Goal: Task Accomplishment & Management: Use online tool/utility

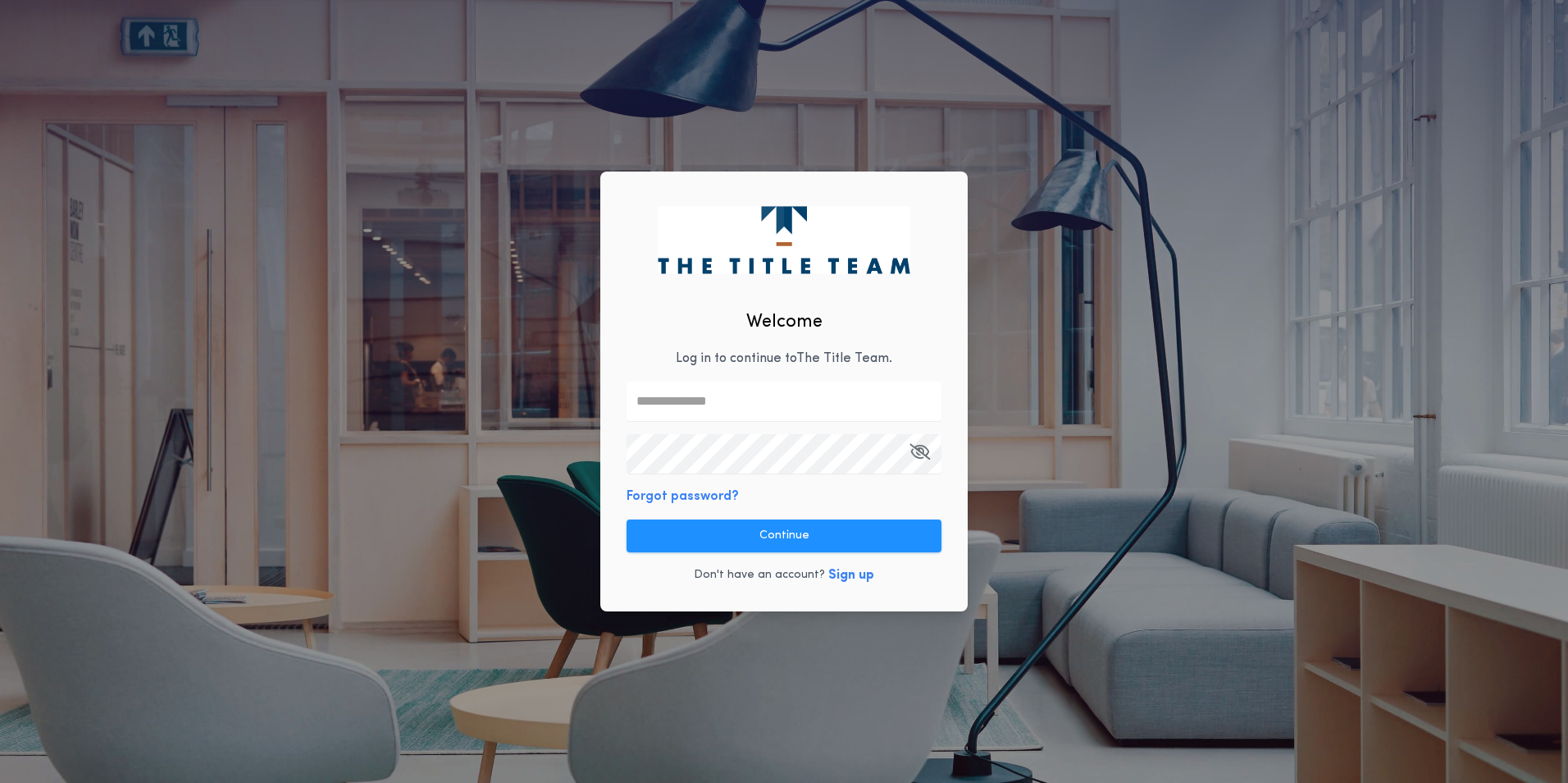
type input "**********"
click at [790, 508] on div "**********" at bounding box center [784, 391] width 367 height 440
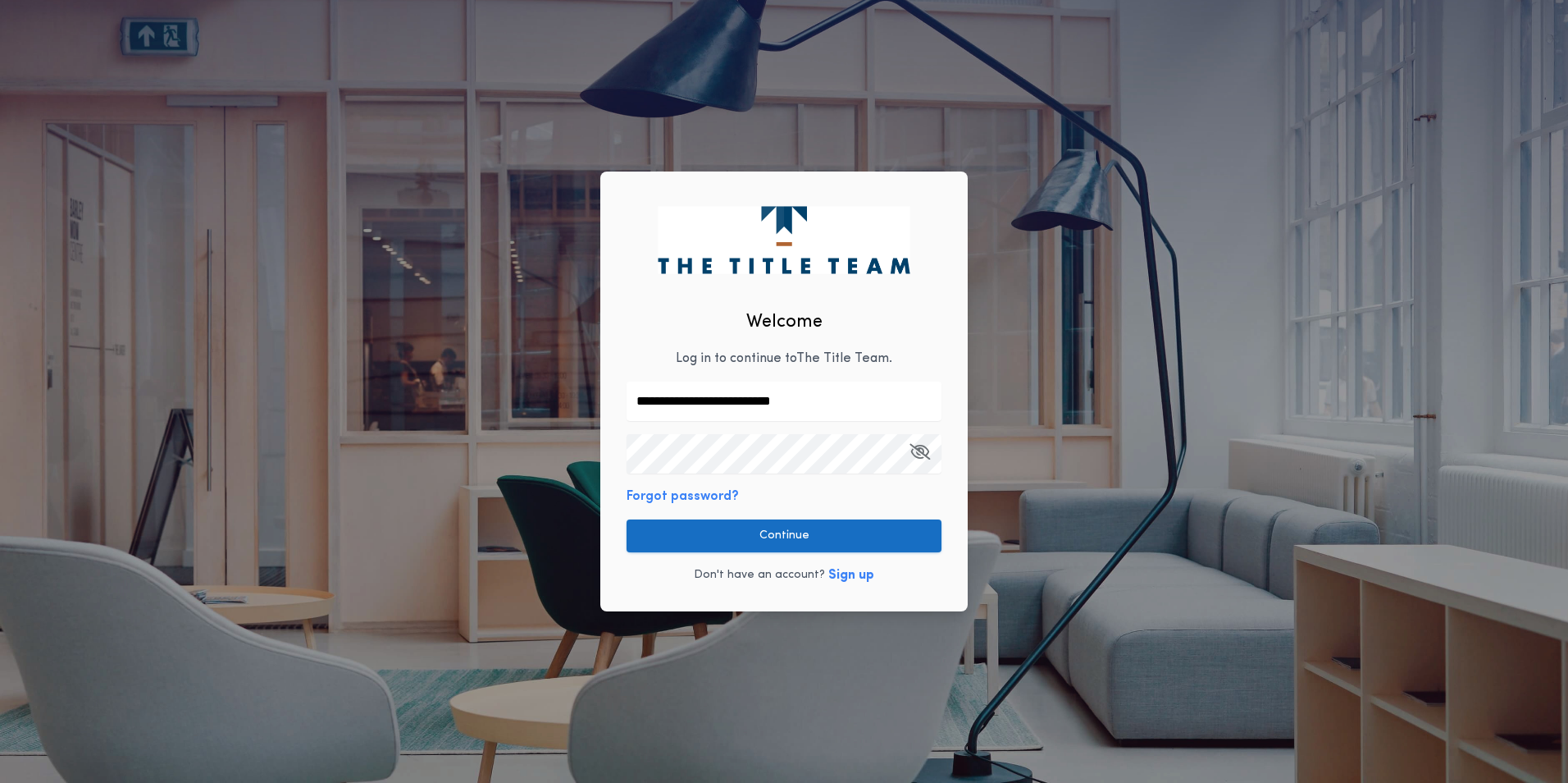
click at [792, 532] on button "Continue" at bounding box center [784, 535] width 315 height 33
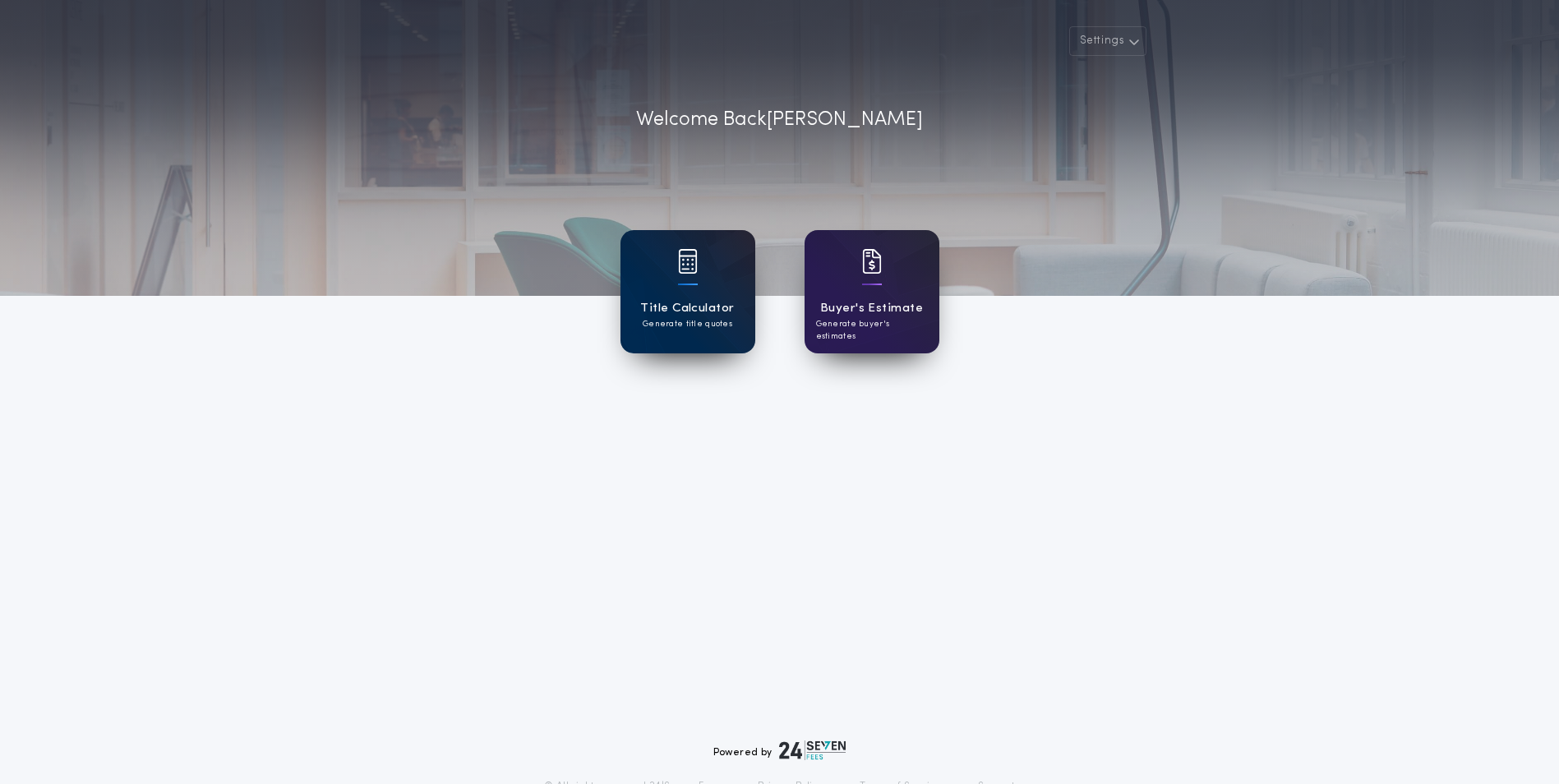
click at [690, 313] on h1 "Title Calculator" at bounding box center [687, 308] width 94 height 19
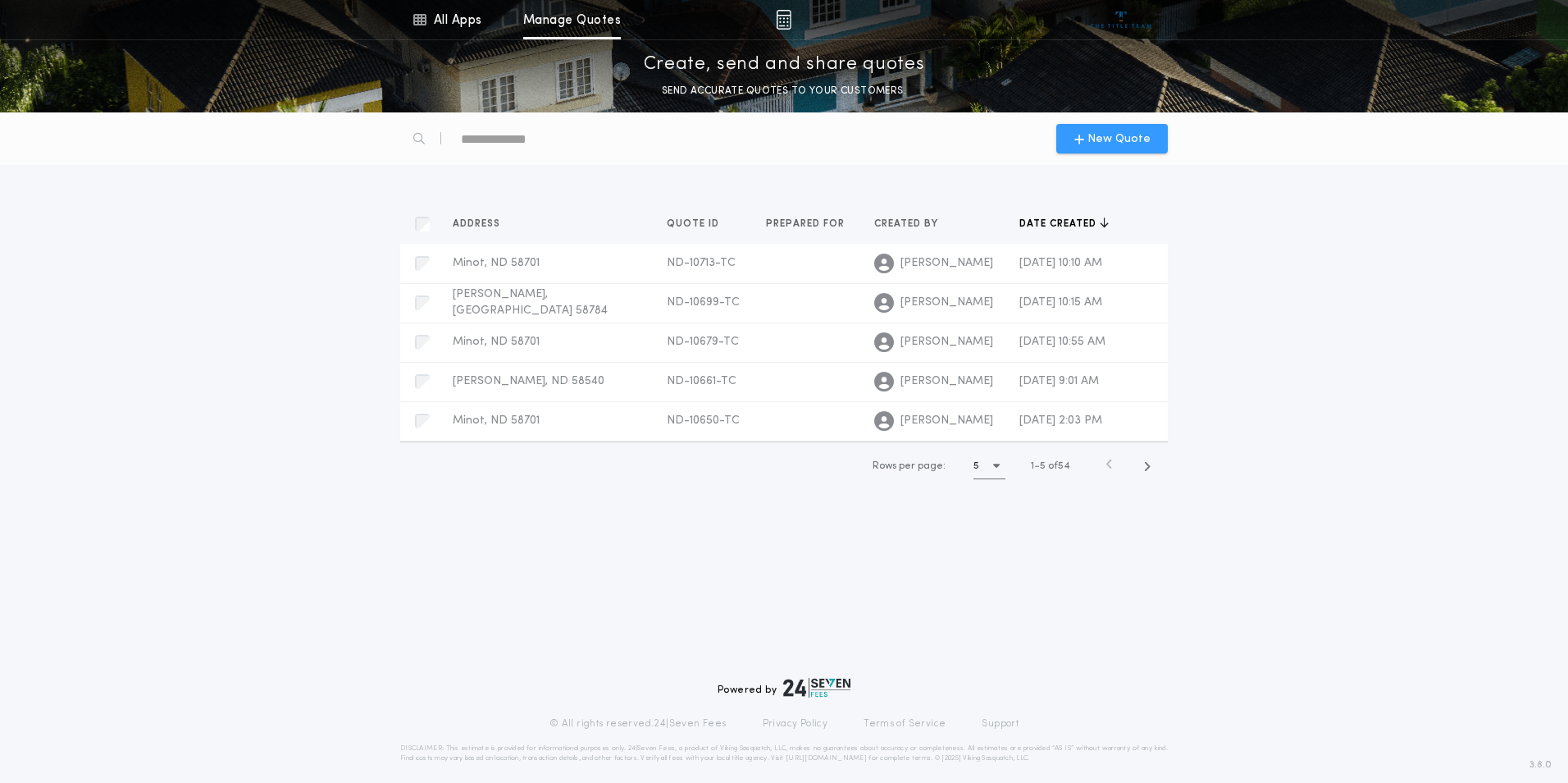
click at [1085, 137] on icon "button" at bounding box center [1079, 138] width 10 height 13
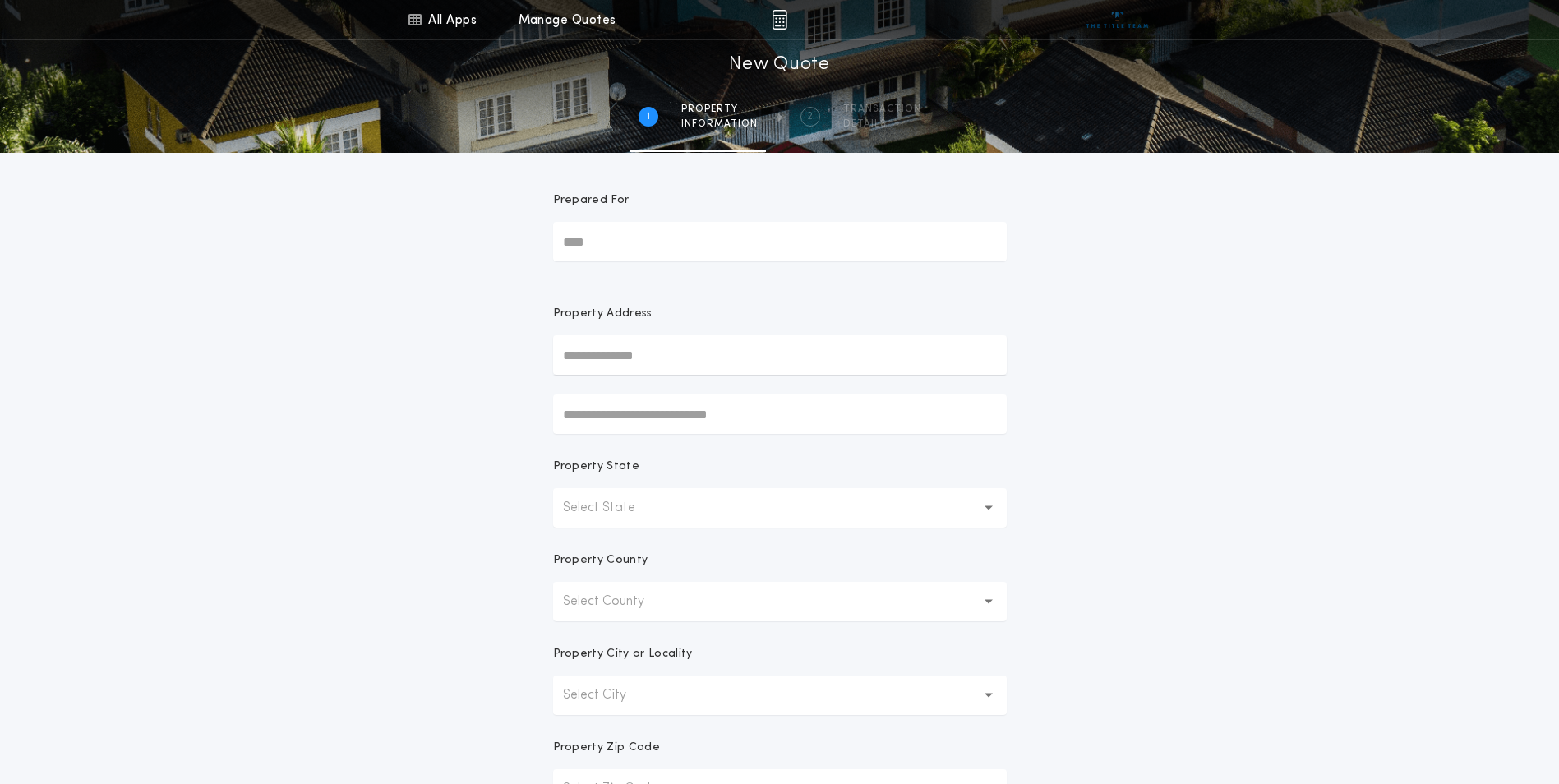
click at [669, 352] on input "text" at bounding box center [780, 355] width 453 height 39
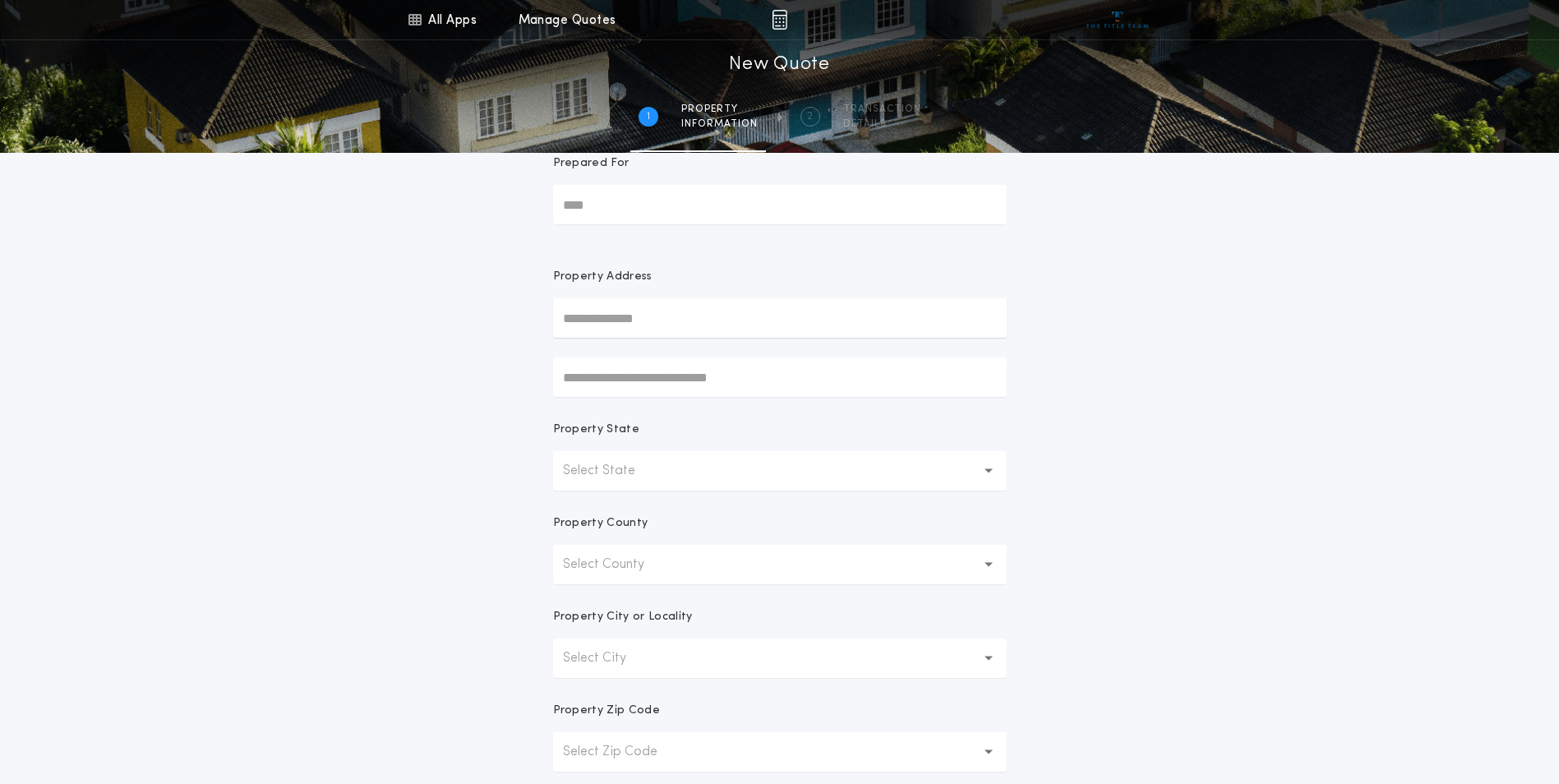
scroll to position [55, 0]
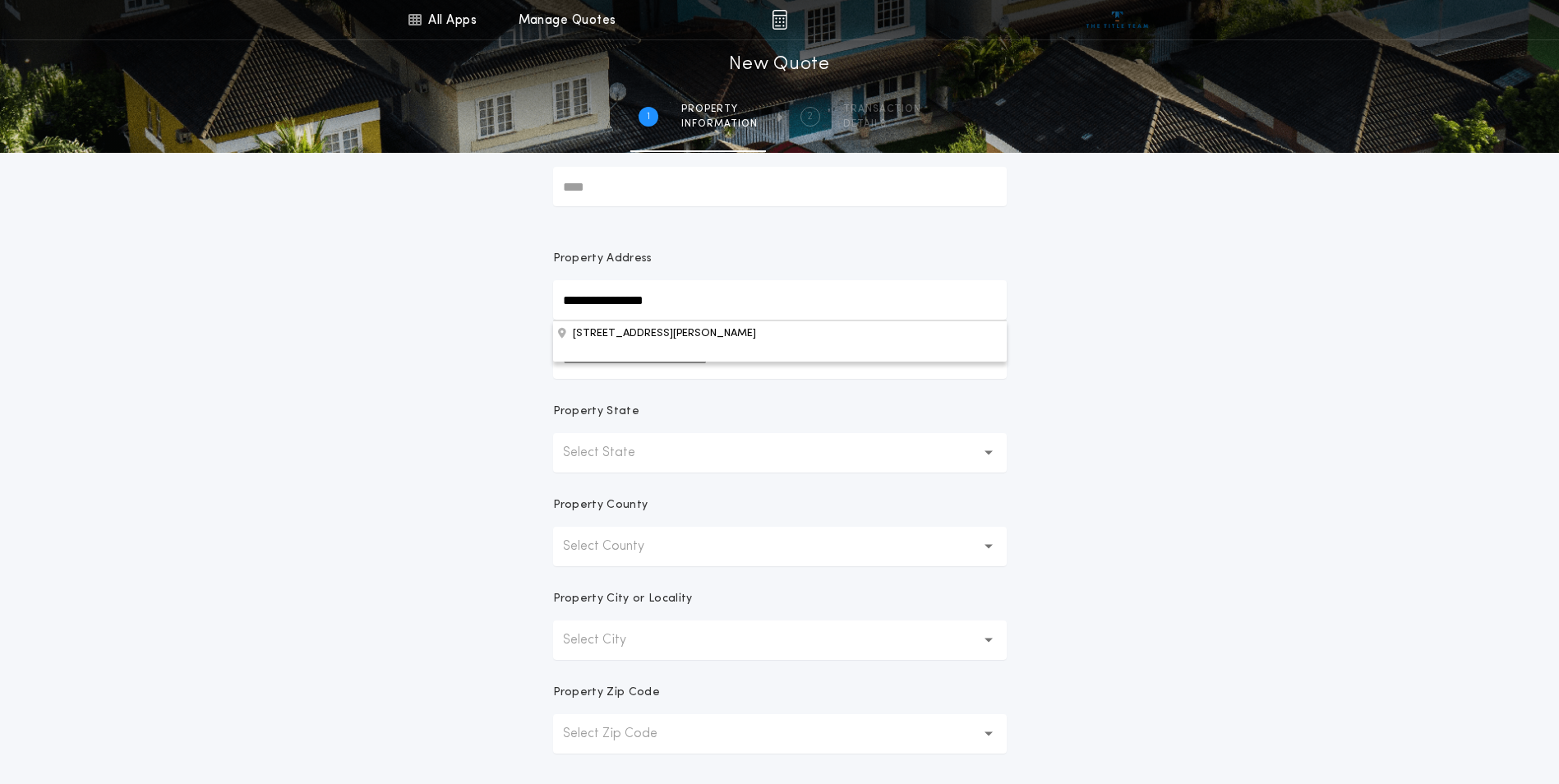
type input "**********"
click at [644, 457] on p "Select State" at bounding box center [612, 452] width 98 height 20
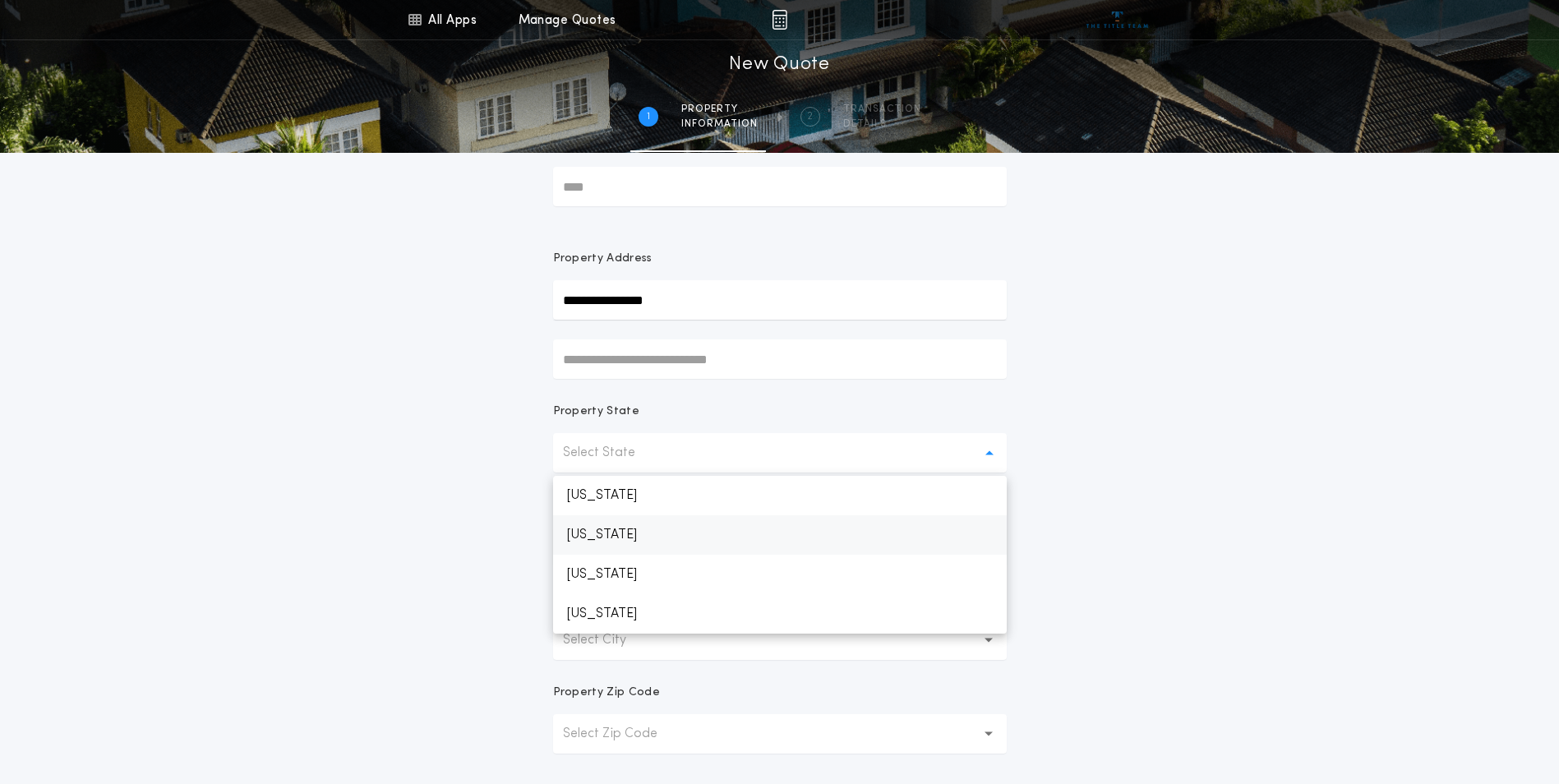
scroll to position [82, 0]
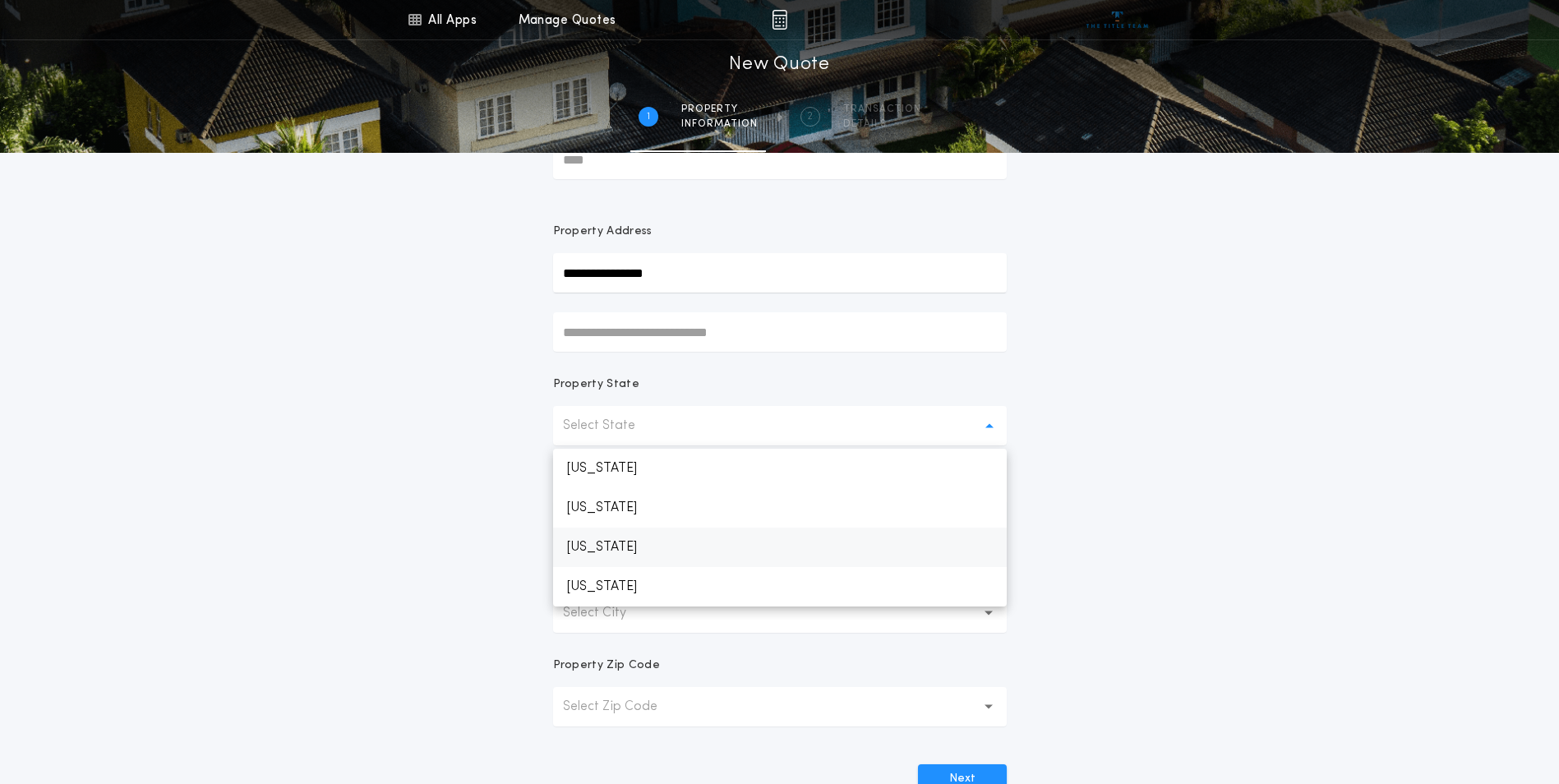
click at [633, 543] on p "[US_STATE]" at bounding box center [780, 547] width 453 height 39
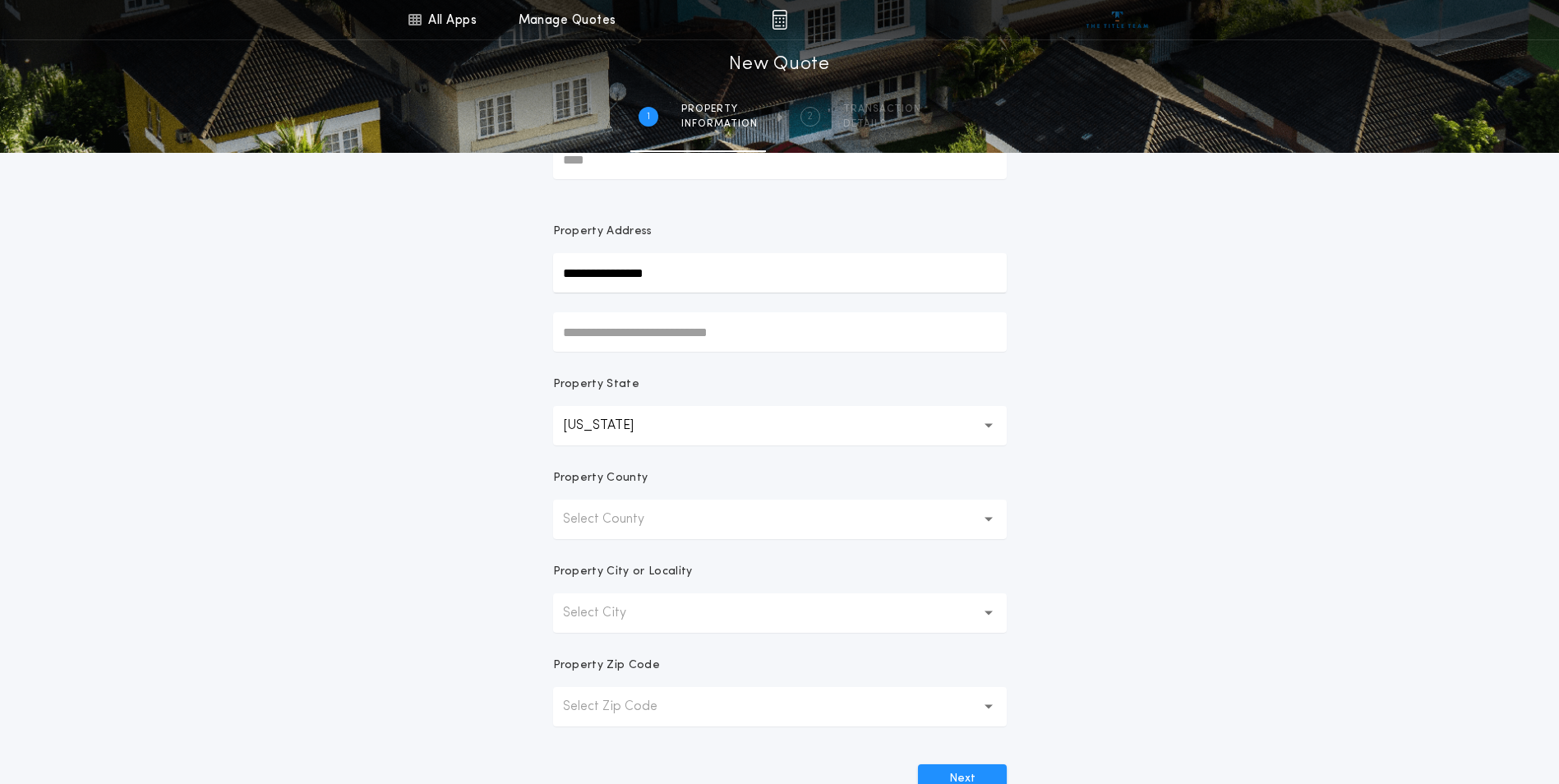
click at [655, 521] on p "Select County" at bounding box center [616, 519] width 108 height 20
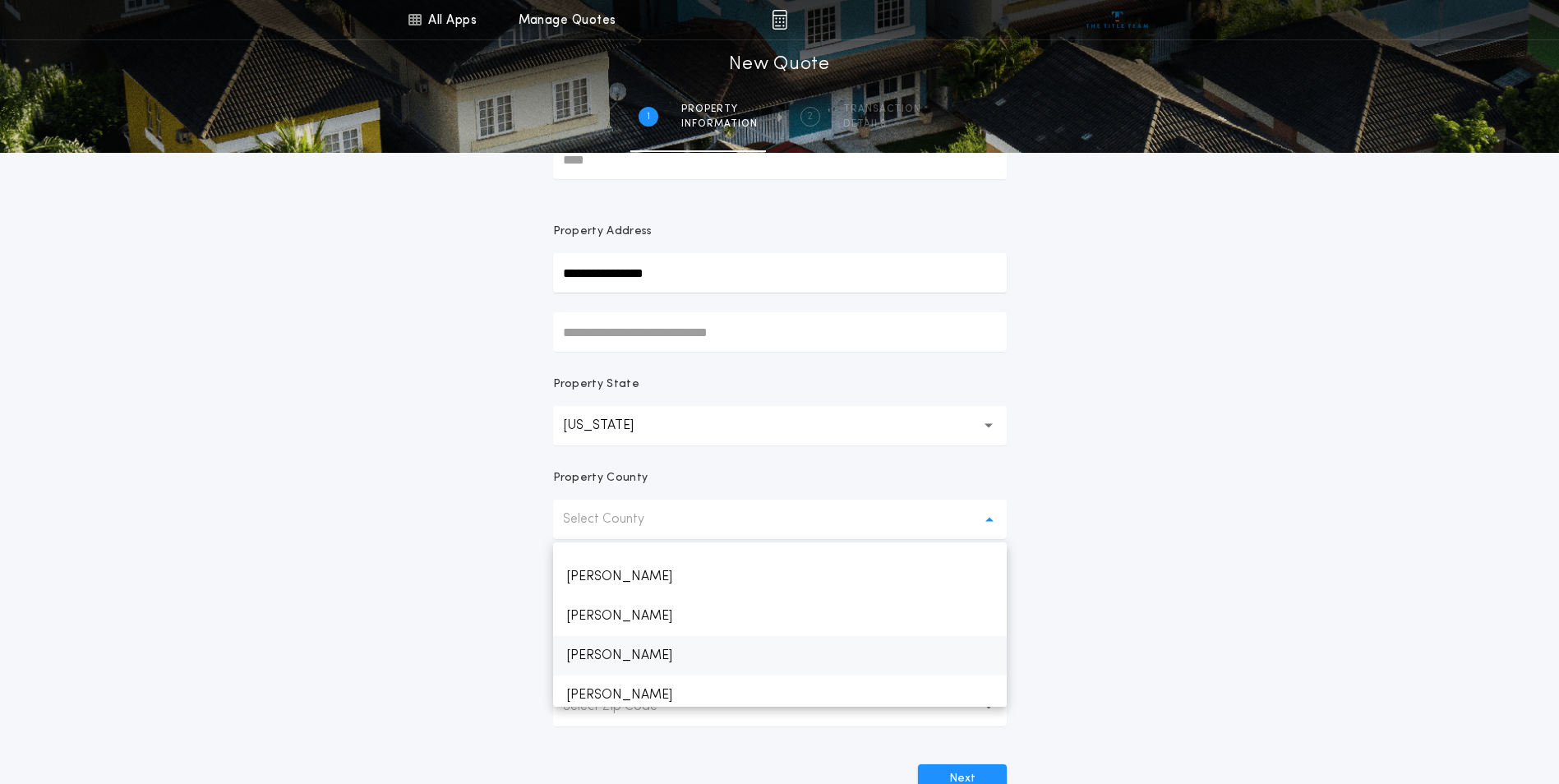
scroll to position [1926, 0]
drag, startPoint x: 610, startPoint y: 688, endPoint x: 572, endPoint y: 503, distance: 188.9
click at [610, 687] on p "[PERSON_NAME]" at bounding box center [780, 687] width 453 height 39
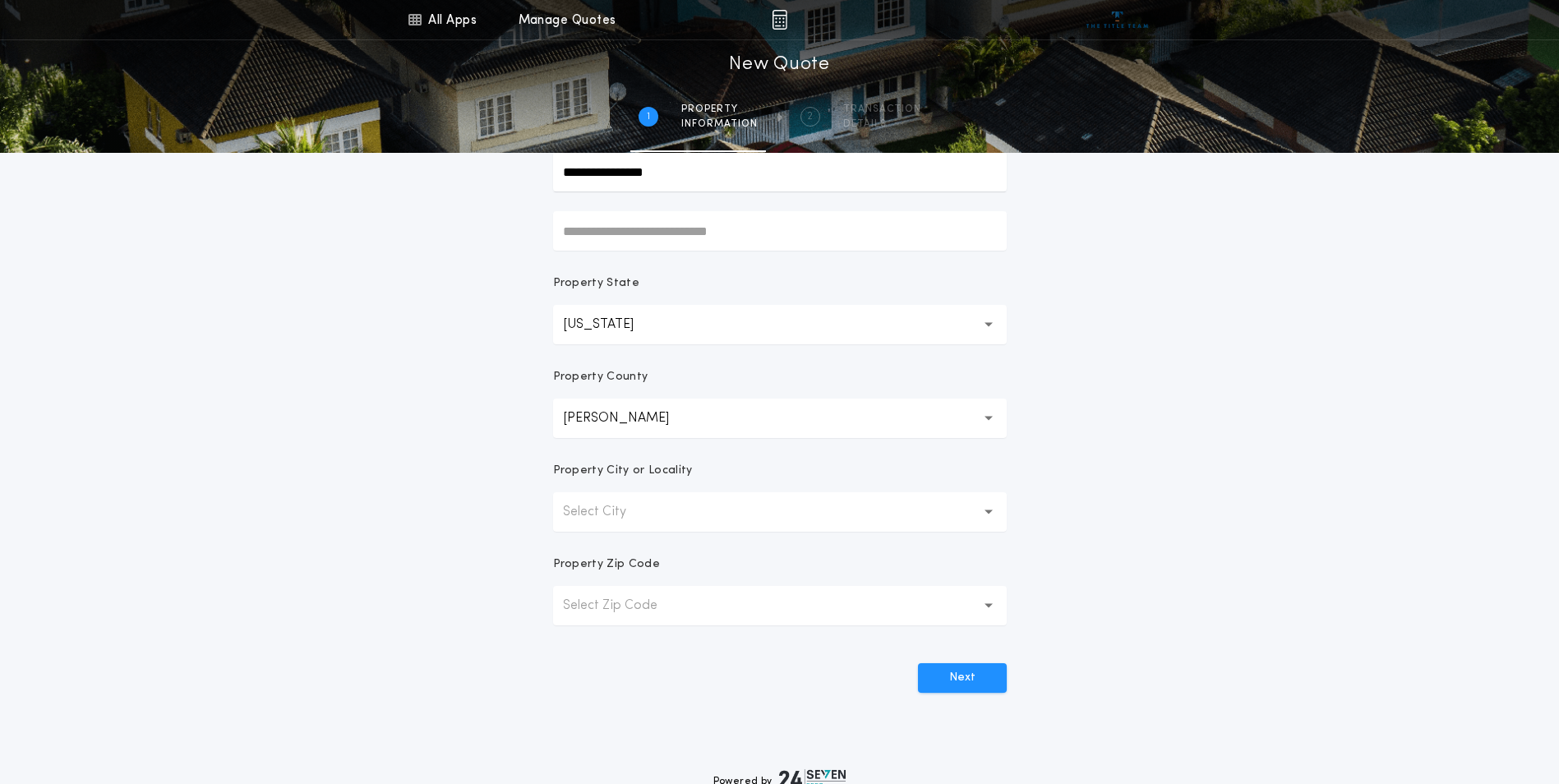
scroll to position [191, 0]
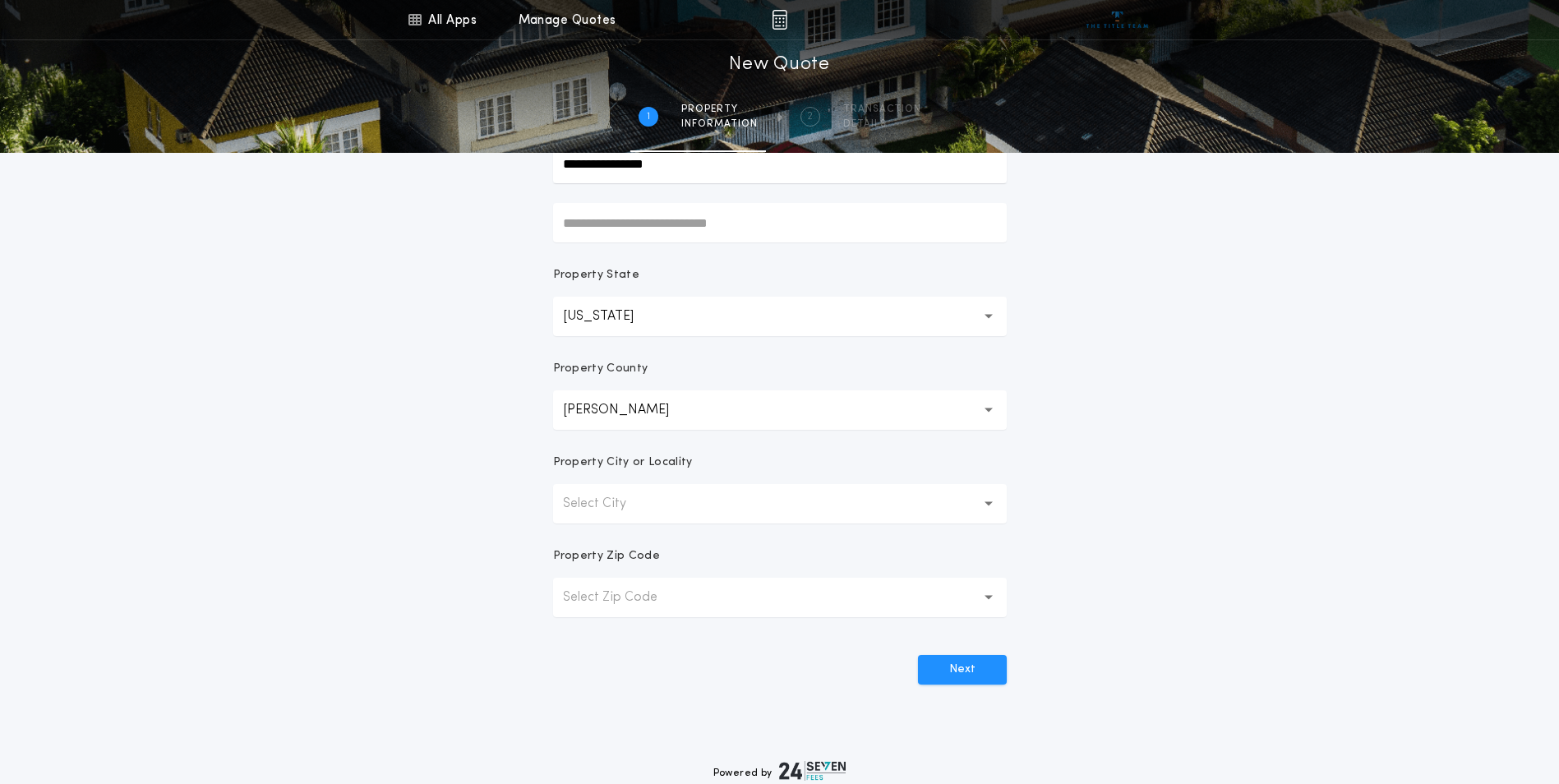
click at [793, 509] on button "Select City" at bounding box center [780, 504] width 453 height 39
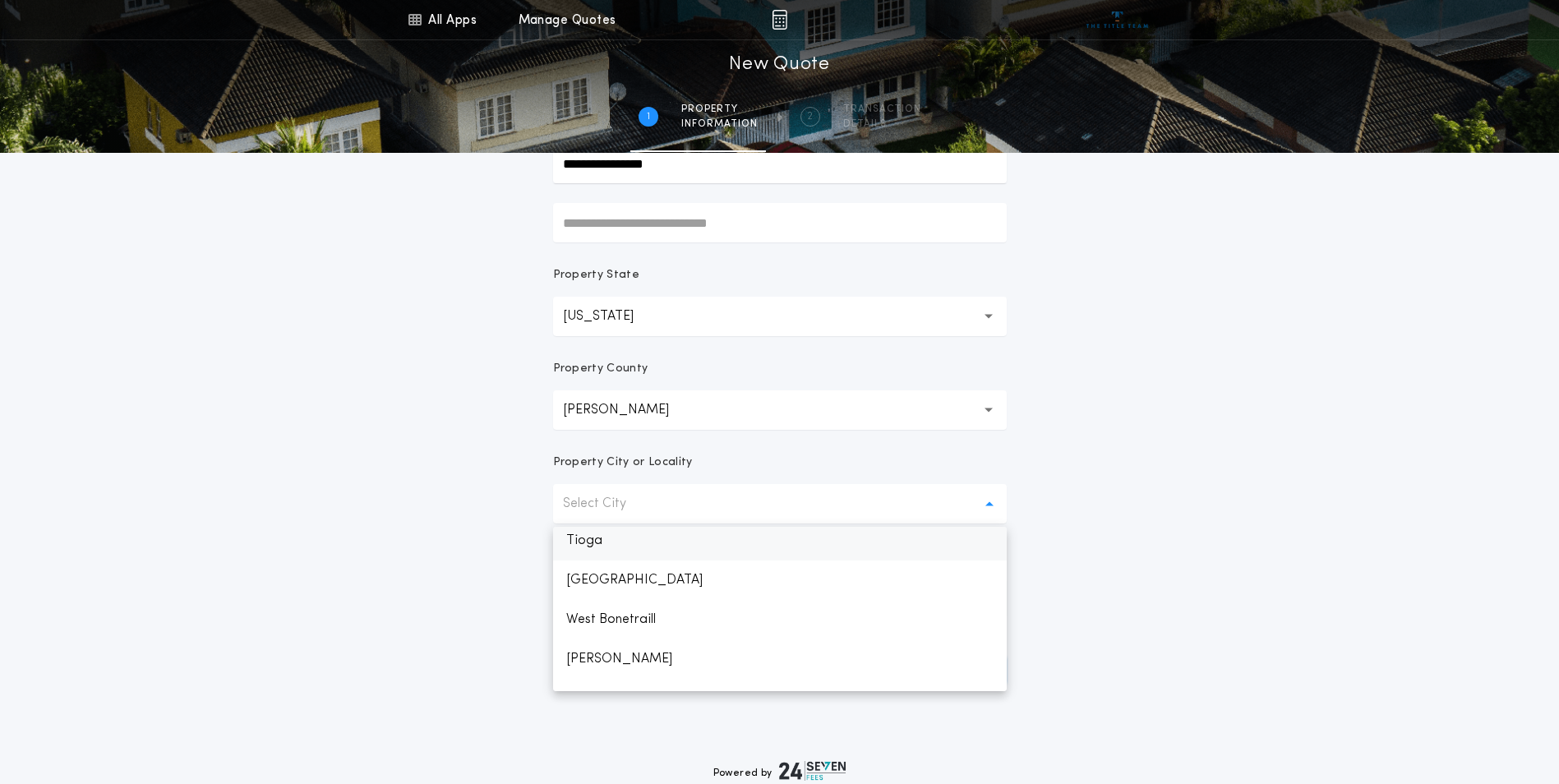
click at [626, 549] on p "Tioga" at bounding box center [780, 540] width 453 height 39
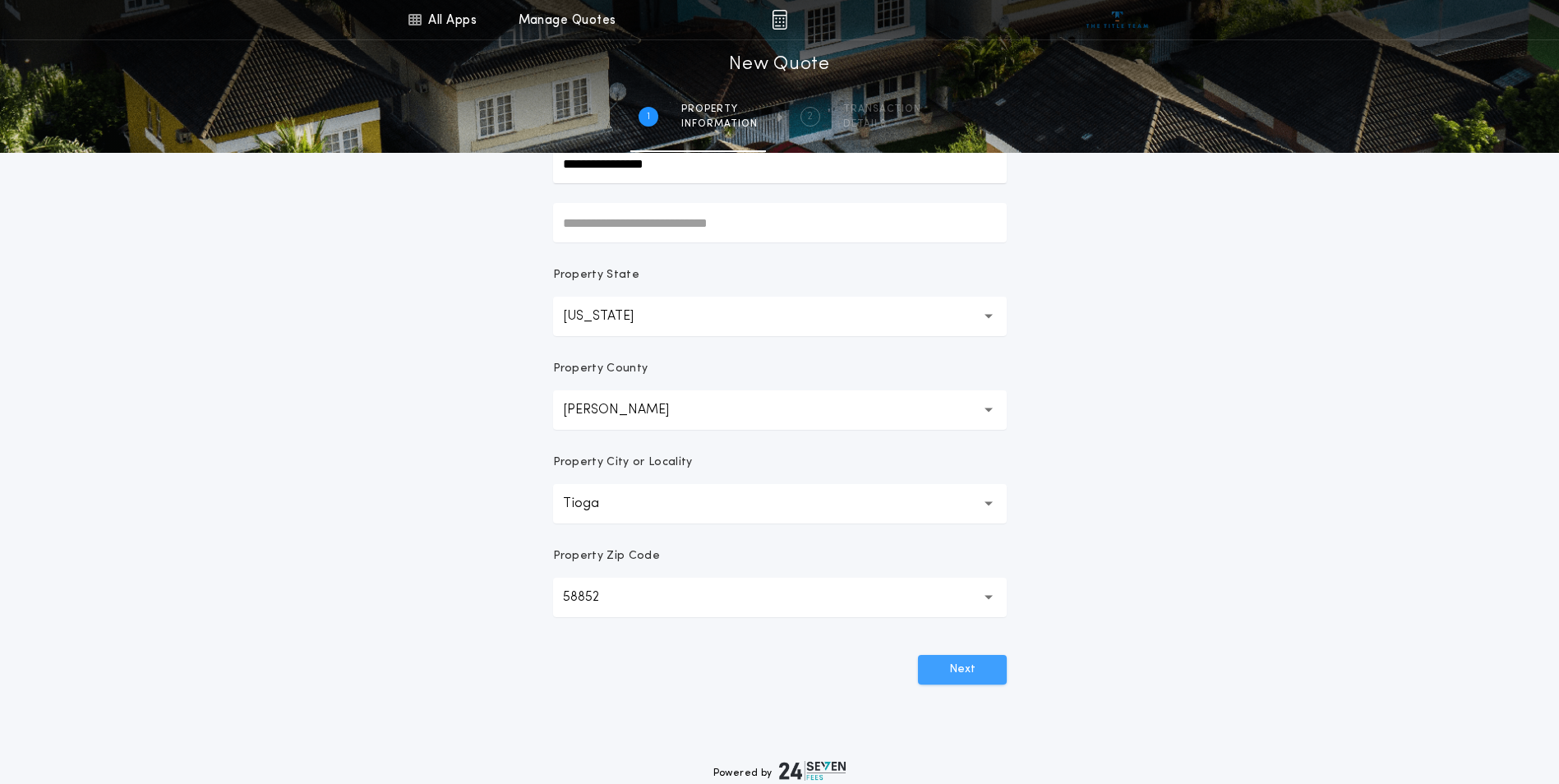
click at [963, 673] on button "Next" at bounding box center [962, 670] width 89 height 30
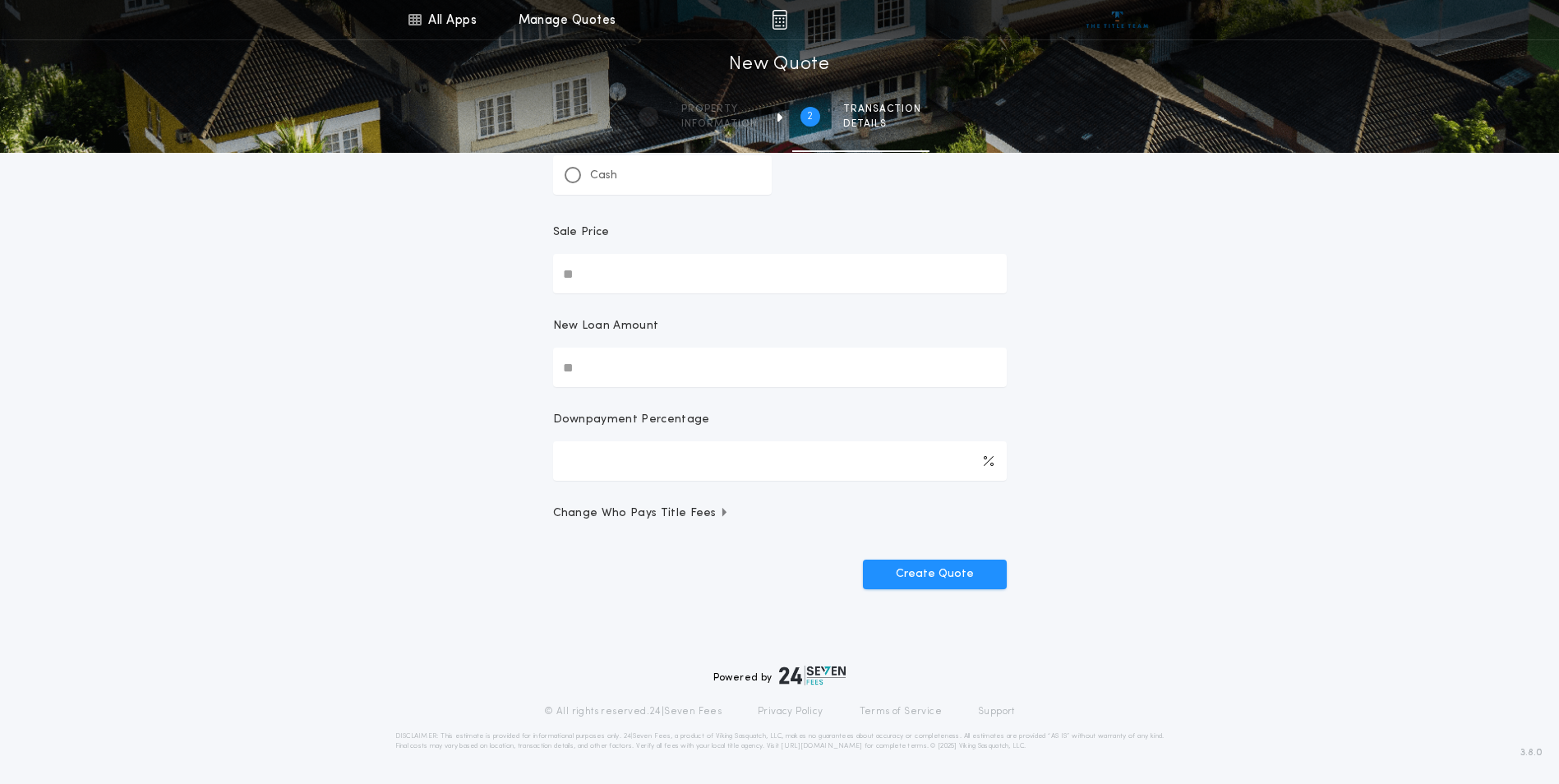
scroll to position [0, 0]
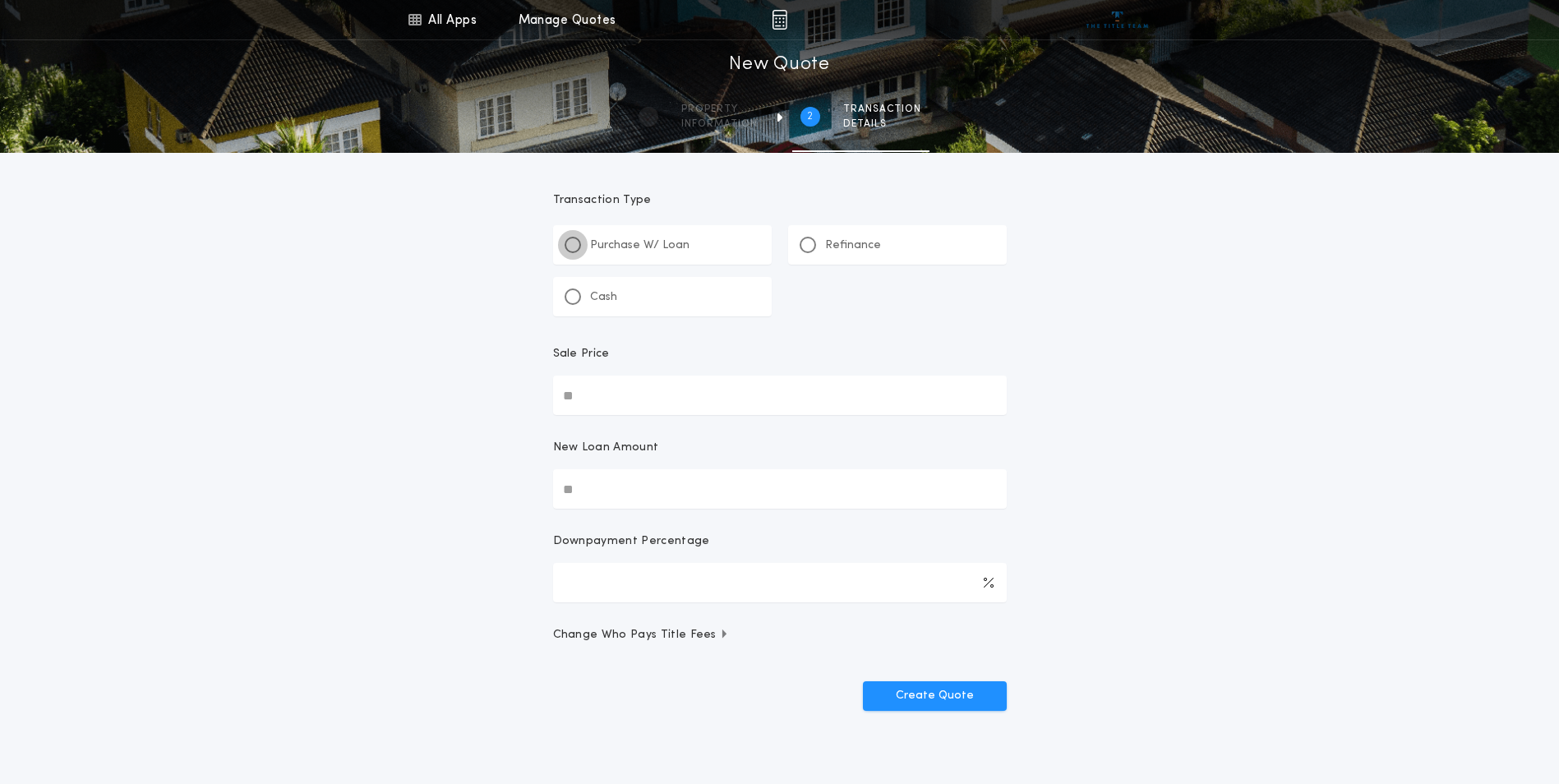
click at [574, 246] on div at bounding box center [572, 244] width 8 height 8
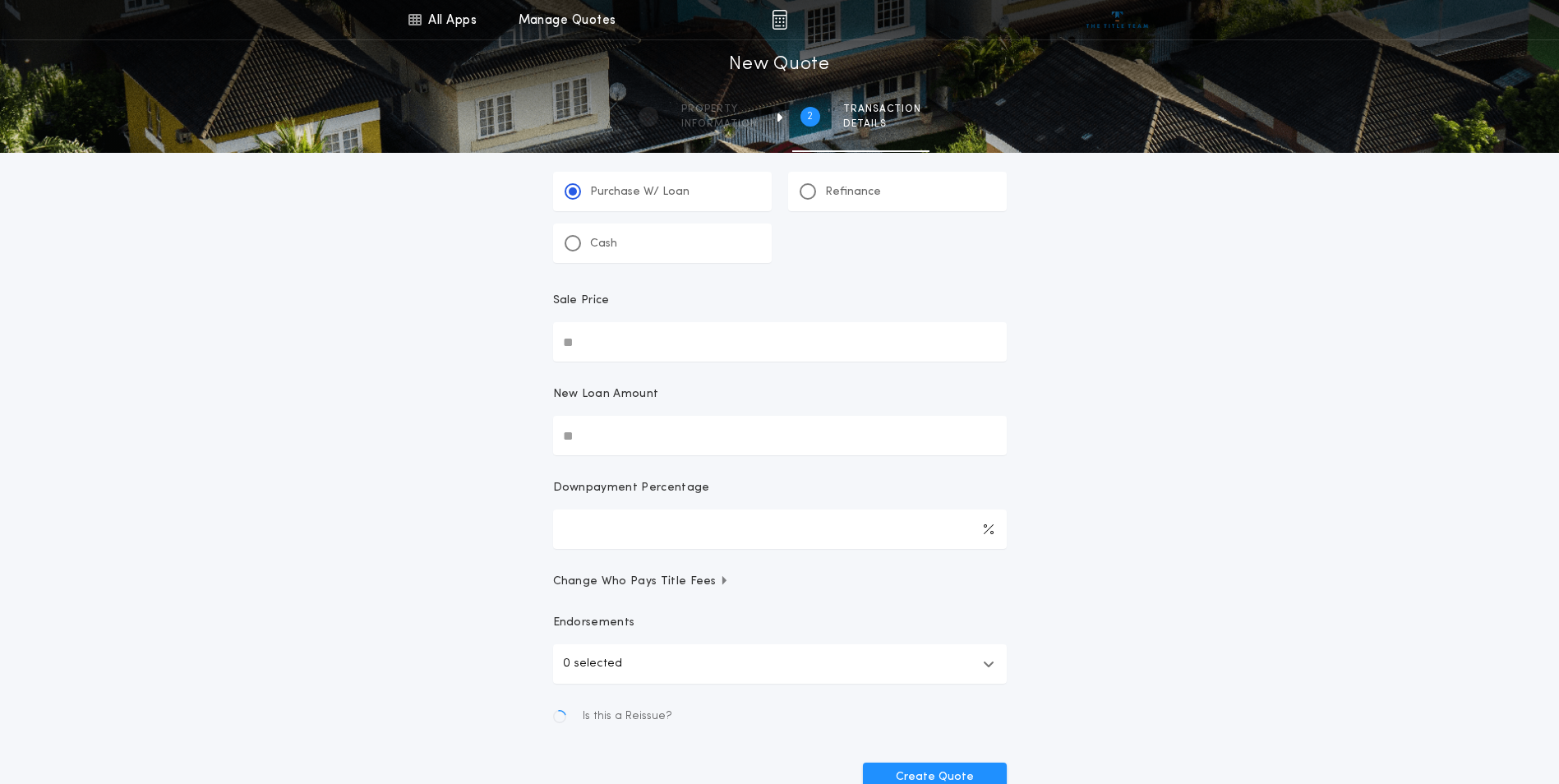
scroll to position [55, 0]
click at [616, 338] on input "Sale Price" at bounding box center [780, 340] width 453 height 39
click at [869, 194] on p "Refinance" at bounding box center [854, 191] width 56 height 17
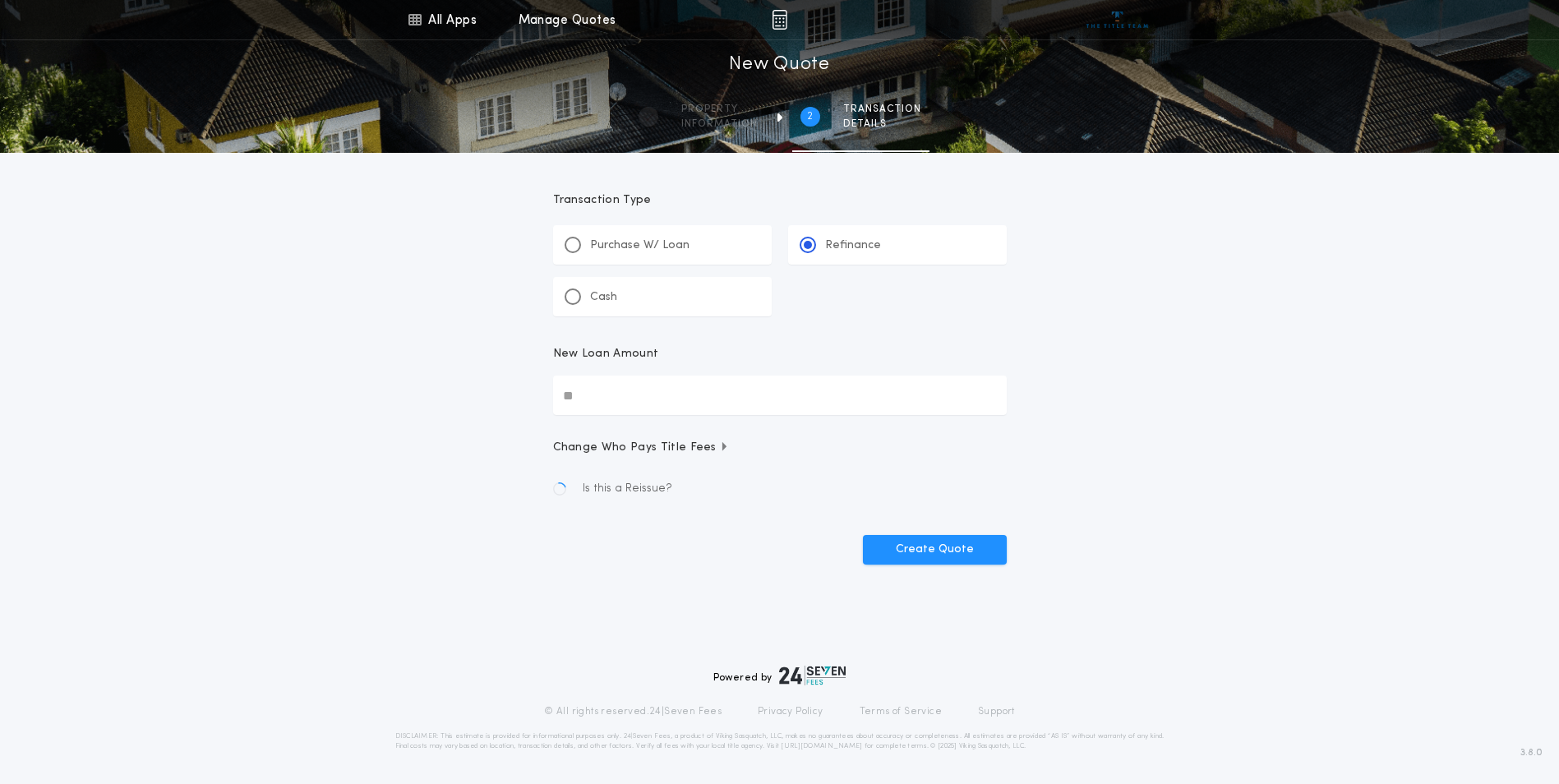
scroll to position [0, 0]
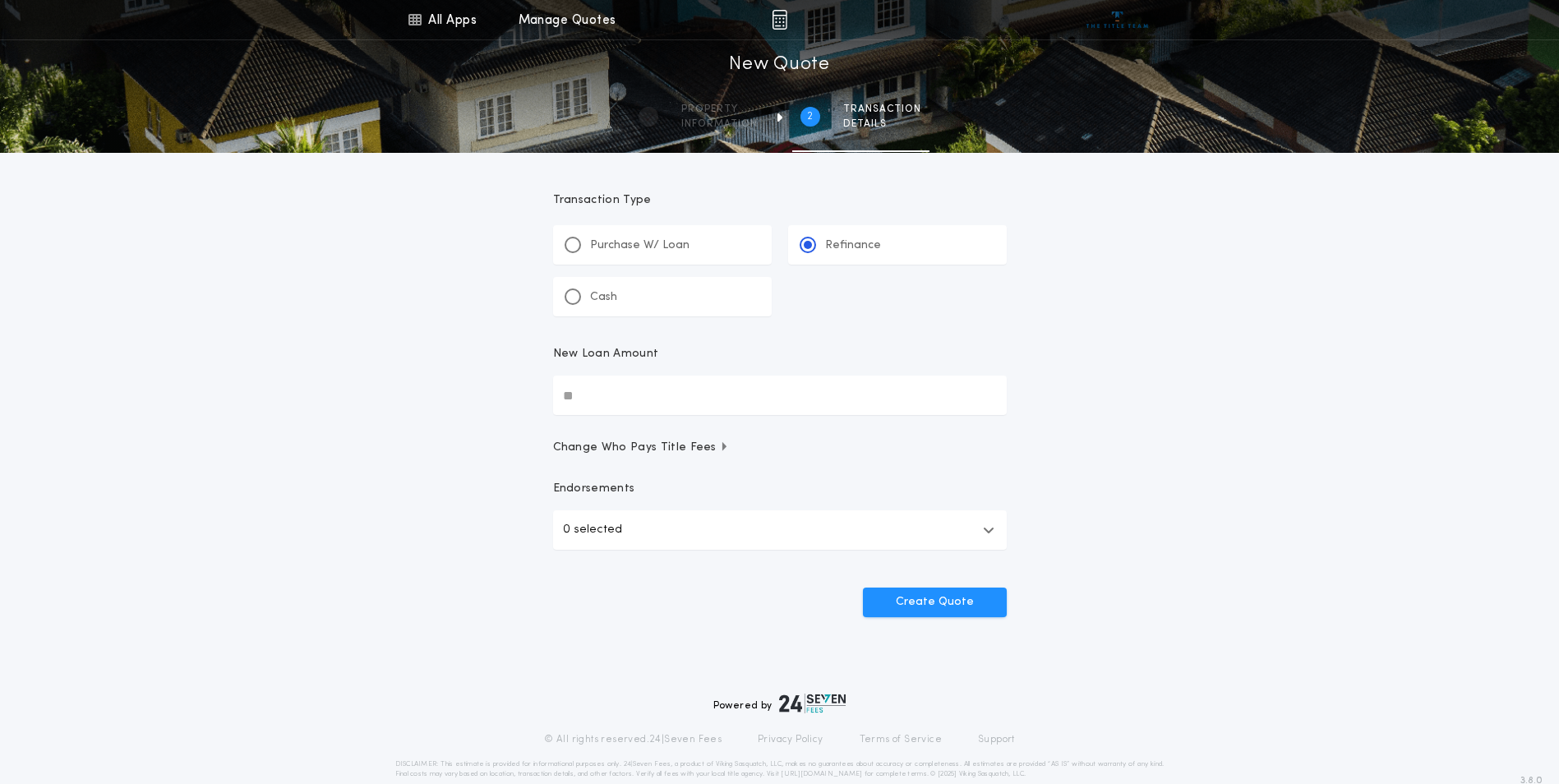
drag, startPoint x: 620, startPoint y: 394, endPoint x: 626, endPoint y: 384, distance: 11.7
click at [620, 393] on input "New Loan Amount" at bounding box center [780, 395] width 453 height 39
type input "********"
click at [590, 525] on p "0 selected" at bounding box center [592, 529] width 59 height 20
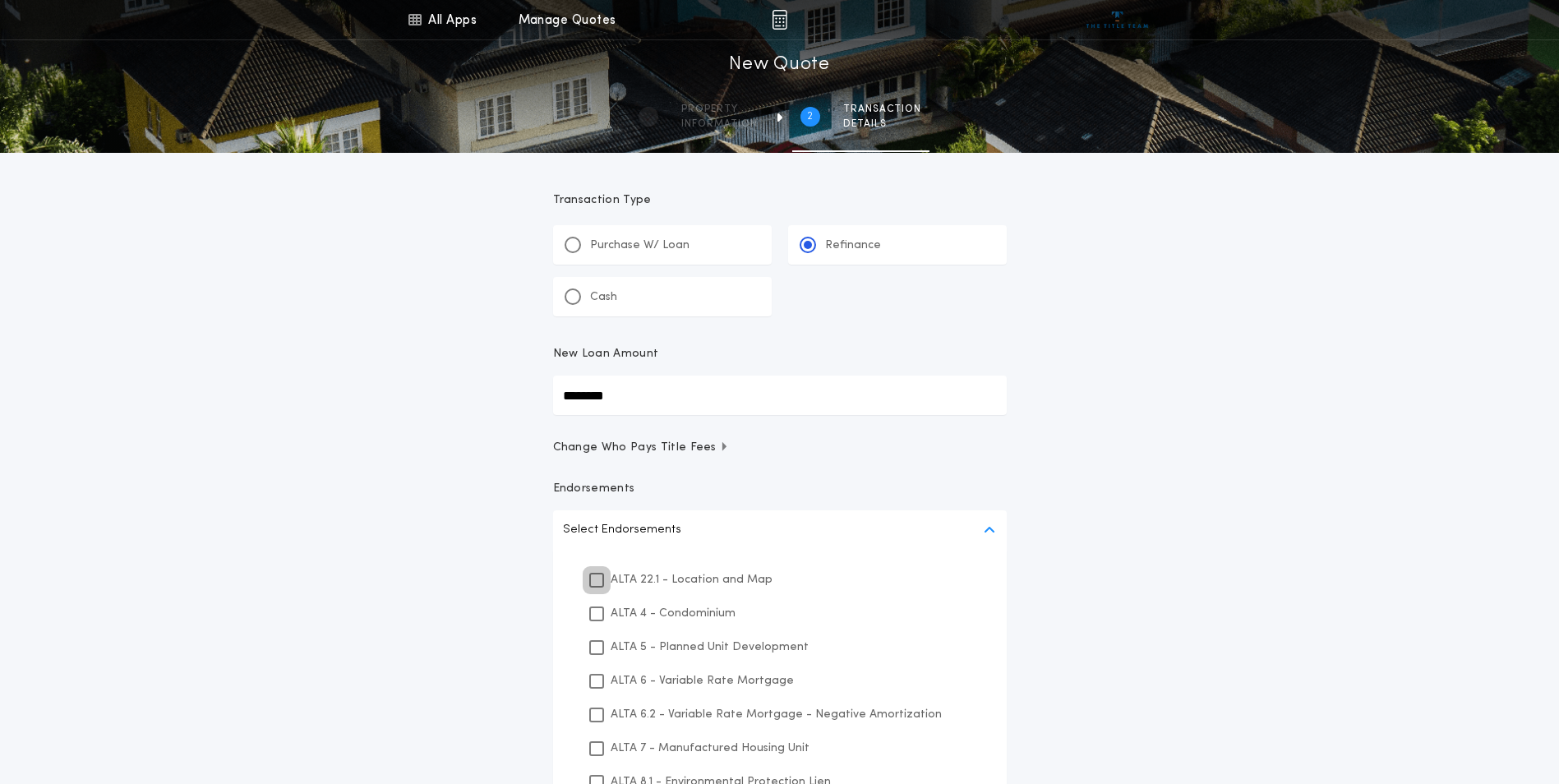
click at [593, 576] on icon at bounding box center [597, 580] width 10 height 11
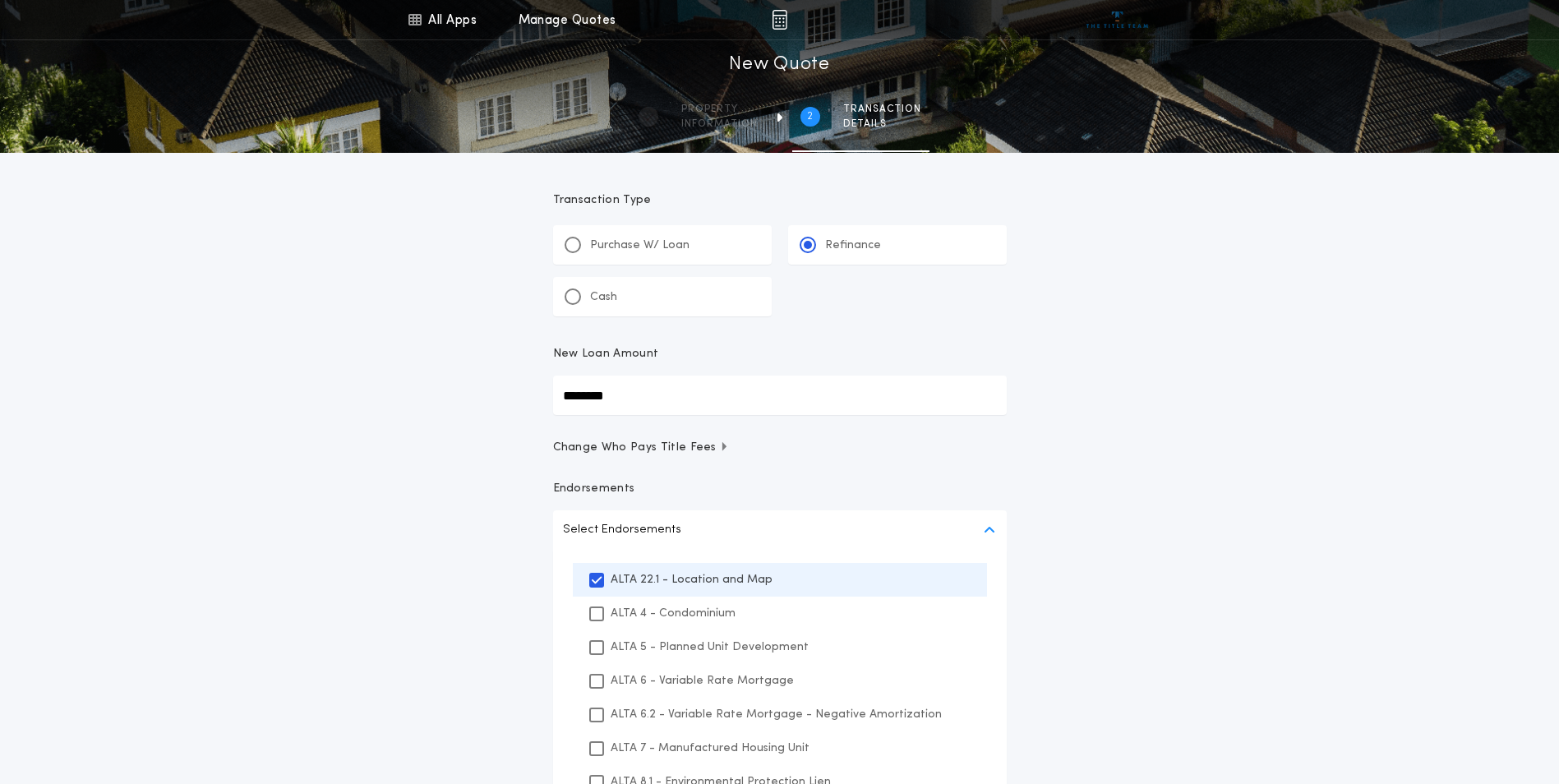
click at [443, 588] on div "All Apps Title Calculator Buyer's Estimate Menu All Apps Manage Quotes 2 /2 New…" at bounding box center [780, 488] width 1559 height 976
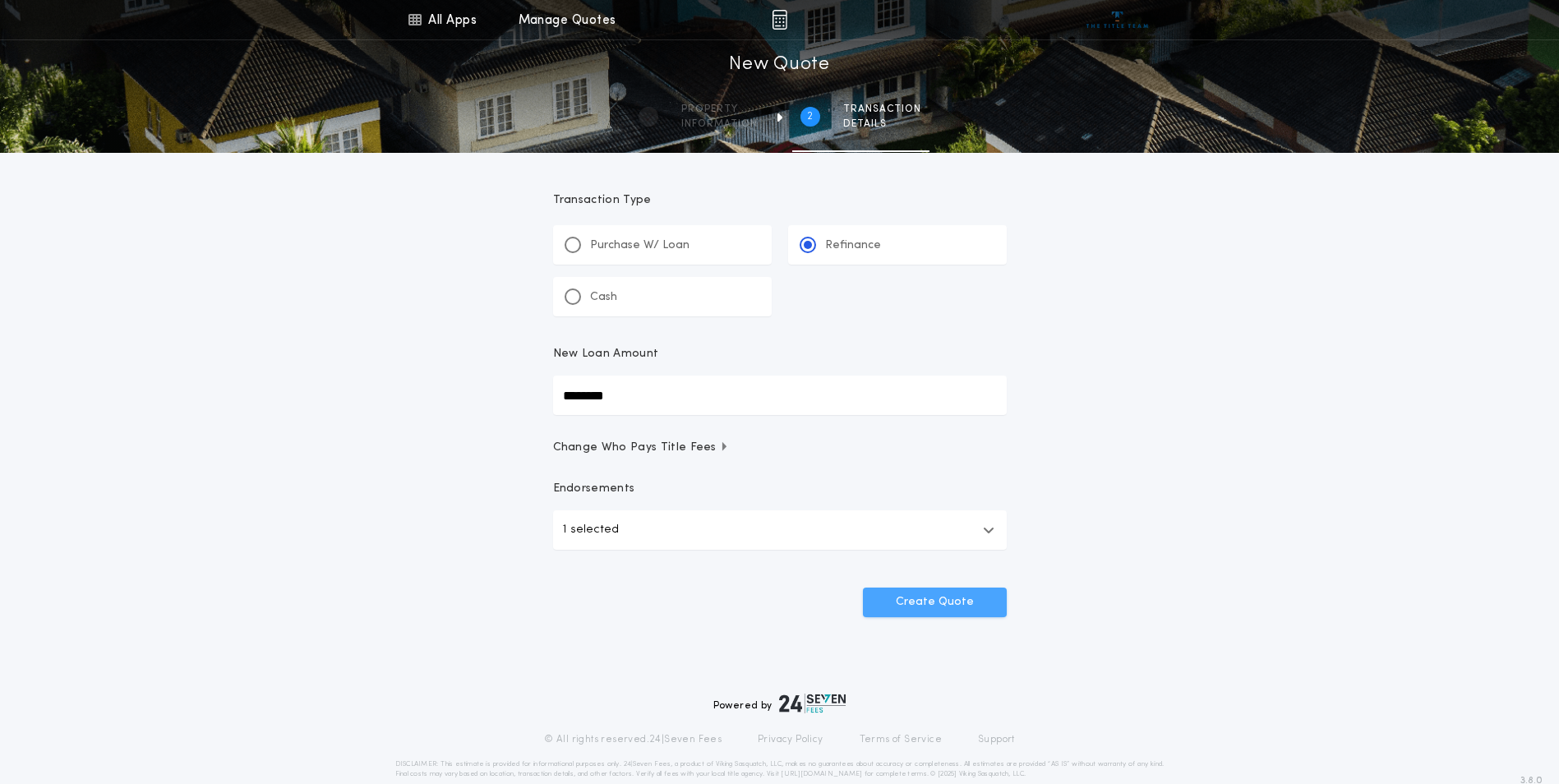
click at [942, 604] on button "Create Quote" at bounding box center [935, 602] width 144 height 30
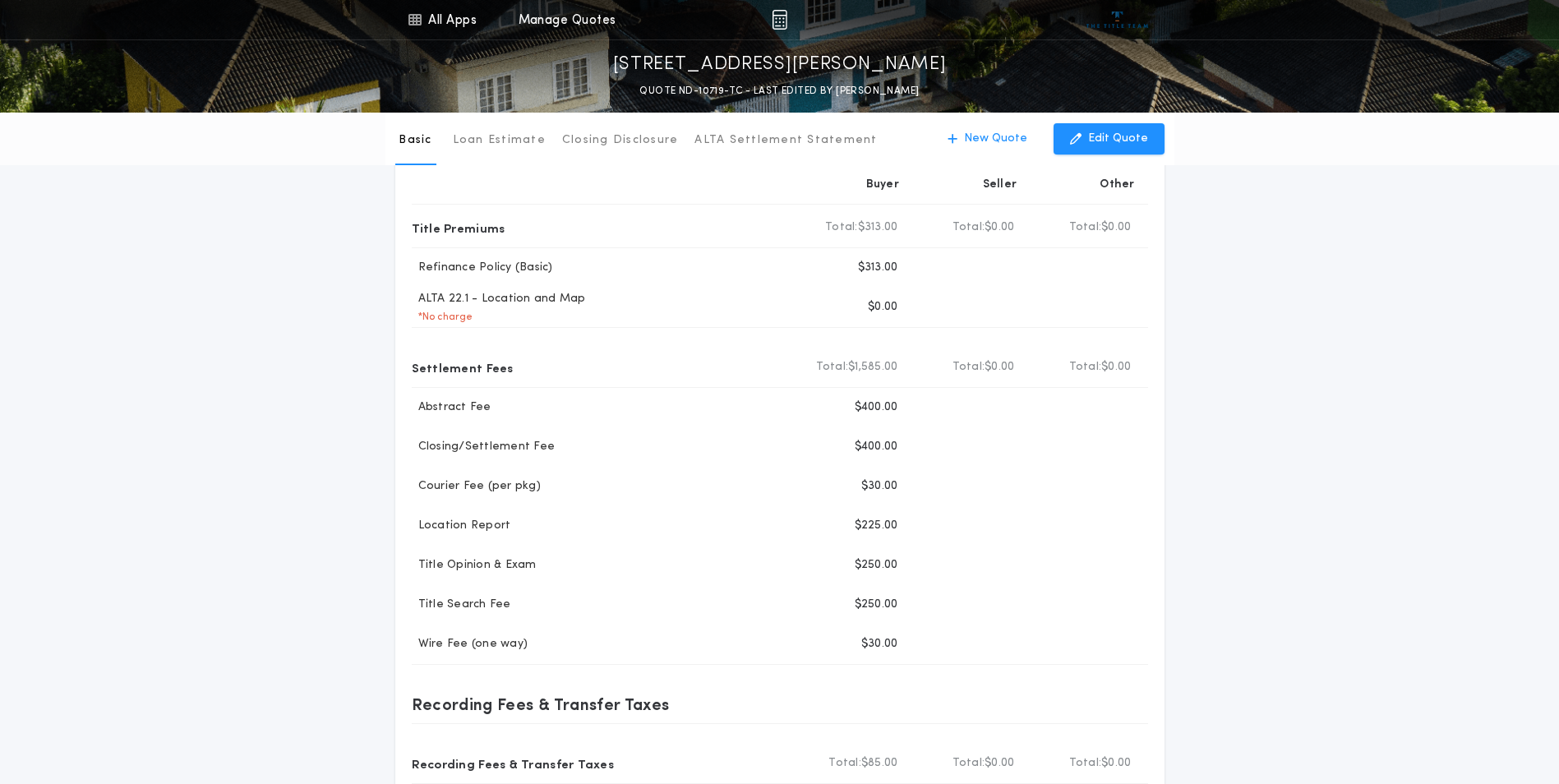
scroll to position [110, 0]
